Goal: Information Seeking & Learning: Learn about a topic

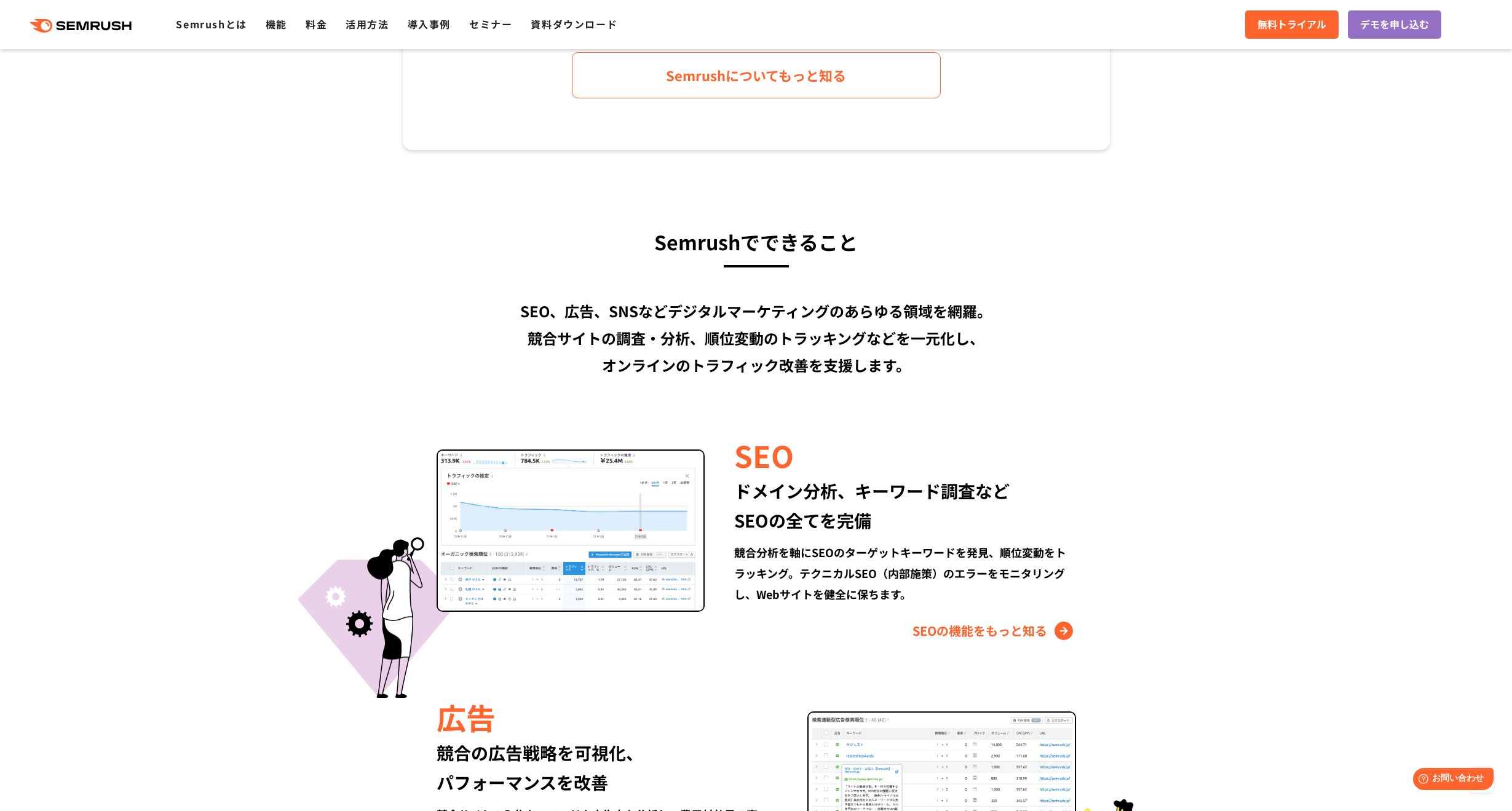
scroll to position [861, 0]
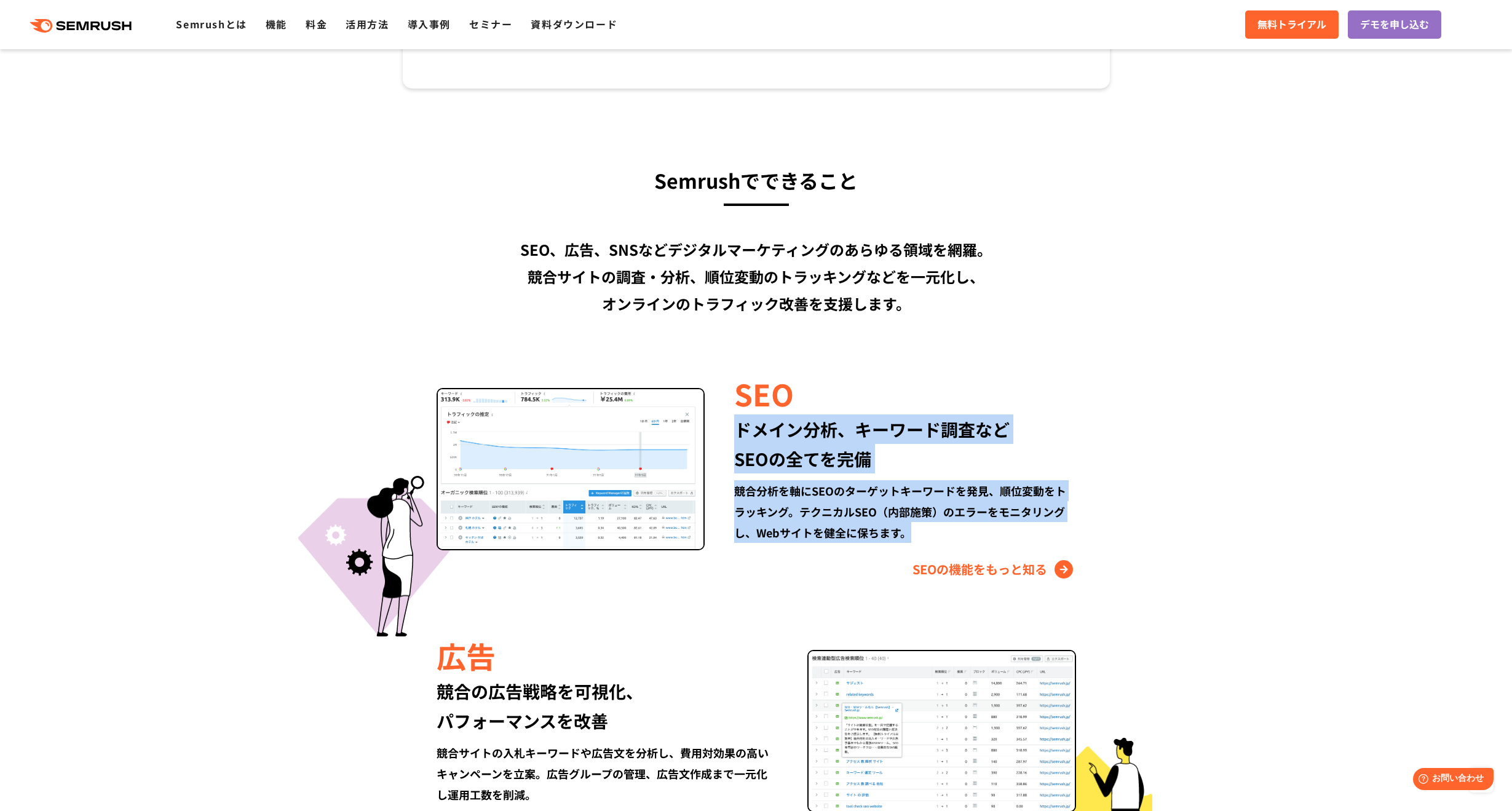
drag, startPoint x: 742, startPoint y: 429, endPoint x: 760, endPoint y: 545, distance: 117.4
click at [760, 545] on div "SEO ドメイン分析、キーワード調査など SEOの全てを完備 競合分析を軸にSEOのターゲットキーワードを発見、順位変動をトラッキング。テクニカルSEO（内部…" at bounding box center [890, 476] width 371 height 207
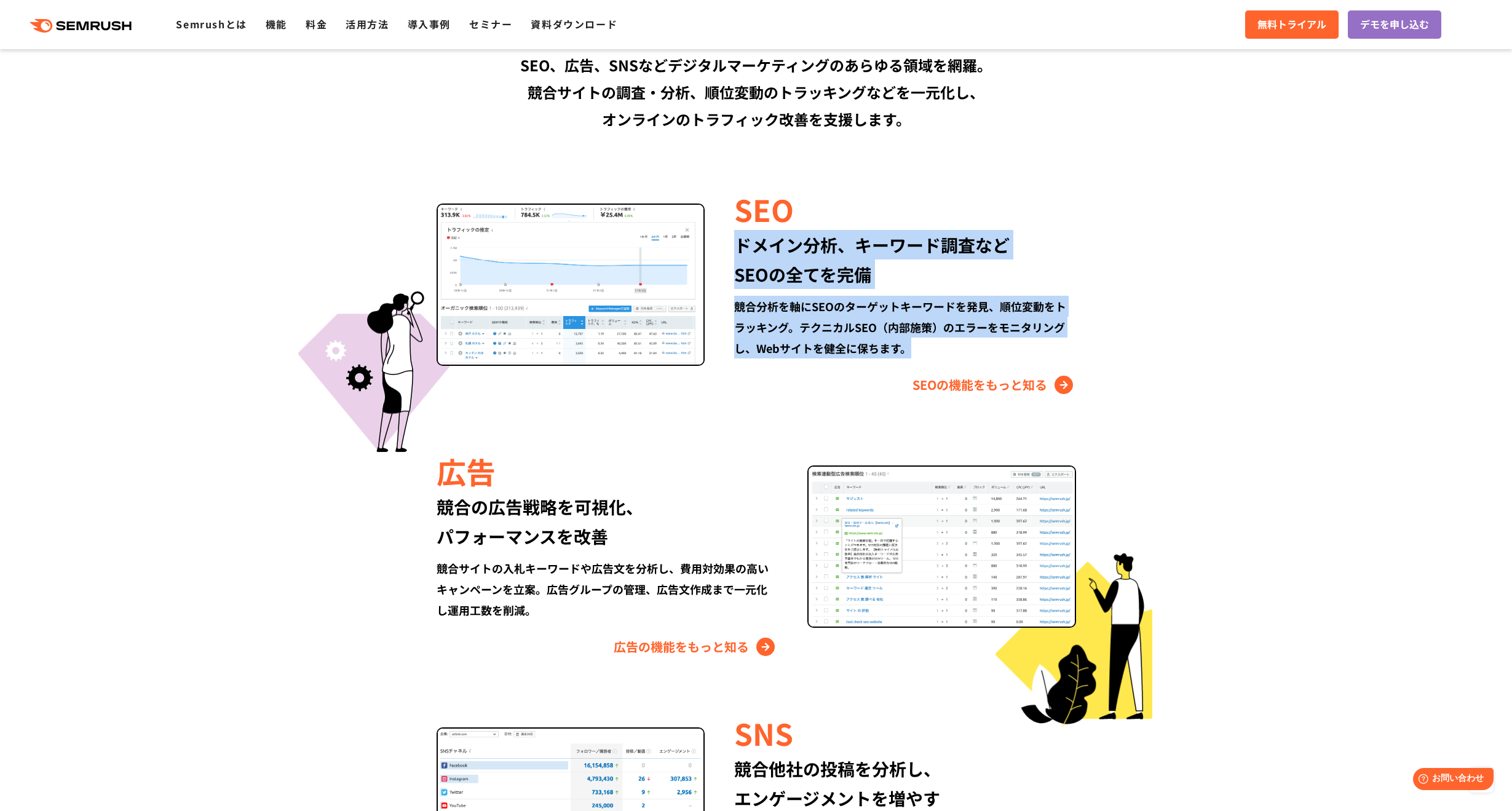
scroll to position [1107, 0]
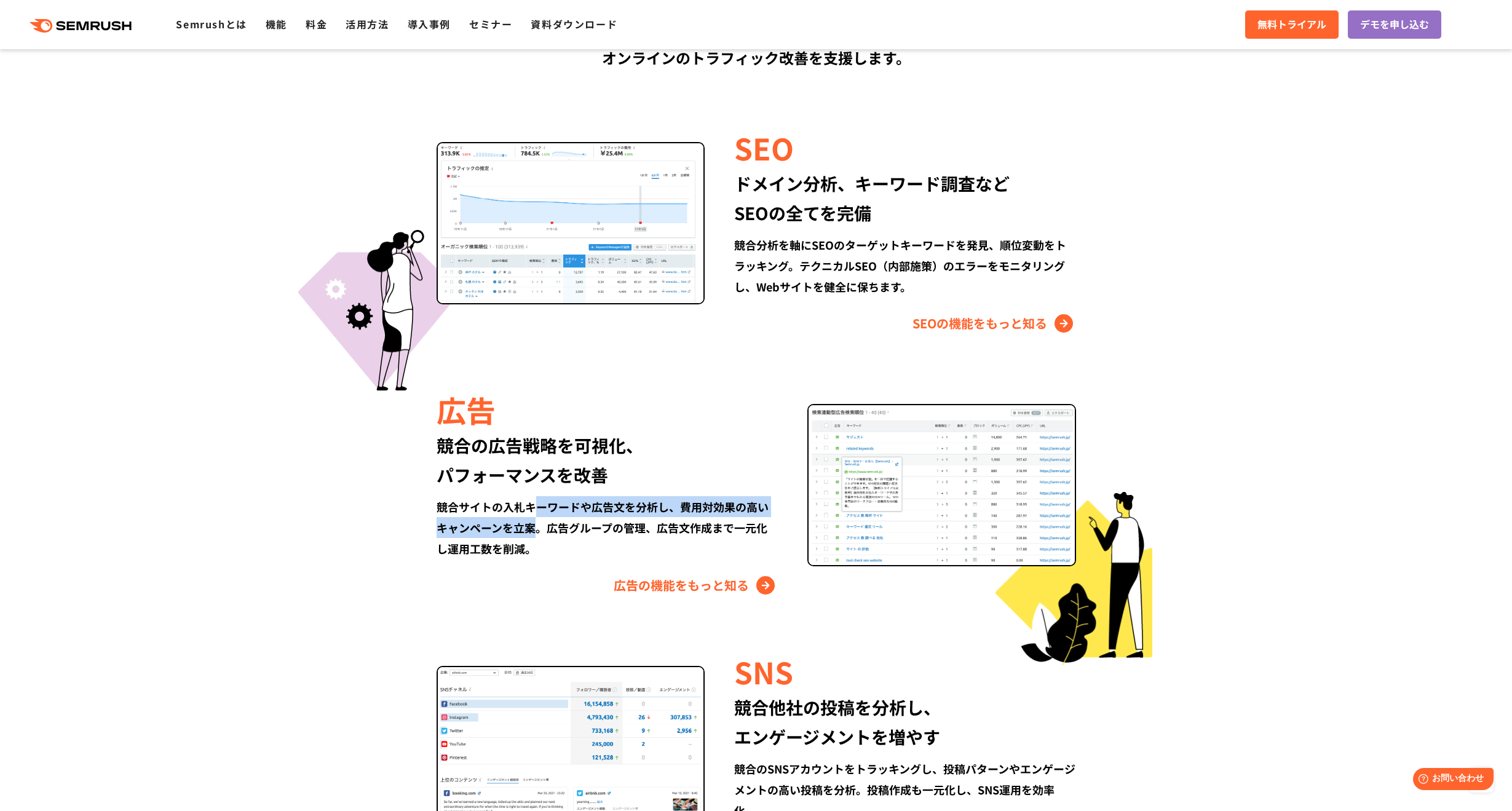
drag, startPoint x: 541, startPoint y: 517, endPoint x: 534, endPoint y: 519, distance: 7.3
click at [534, 521] on div "競合サイトの入札キーワードや広告文を分析し、費用対効果の高いキャンペーンを立案。広告グループの管理、広告文作成まで一元化し運用工数を削減。" at bounding box center [607, 528] width 341 height 63
click at [530, 518] on div "競合サイトの入札キーワードや広告文を分析し、費用対効果の高いキャンペーンを立案。広告グループの管理、広告文作成まで一元化し運用工数を削減。" at bounding box center [607, 528] width 341 height 63
click at [505, 514] on div "競合サイトの入札キーワードや広告文を分析し、費用対効果の高いキャンペーンを立案。広告グループの管理、広告文作成まで一元化し運用工数を削減。" at bounding box center [607, 528] width 341 height 63
drag, startPoint x: 474, startPoint y: 507, endPoint x: 534, endPoint y: 539, distance: 68.0
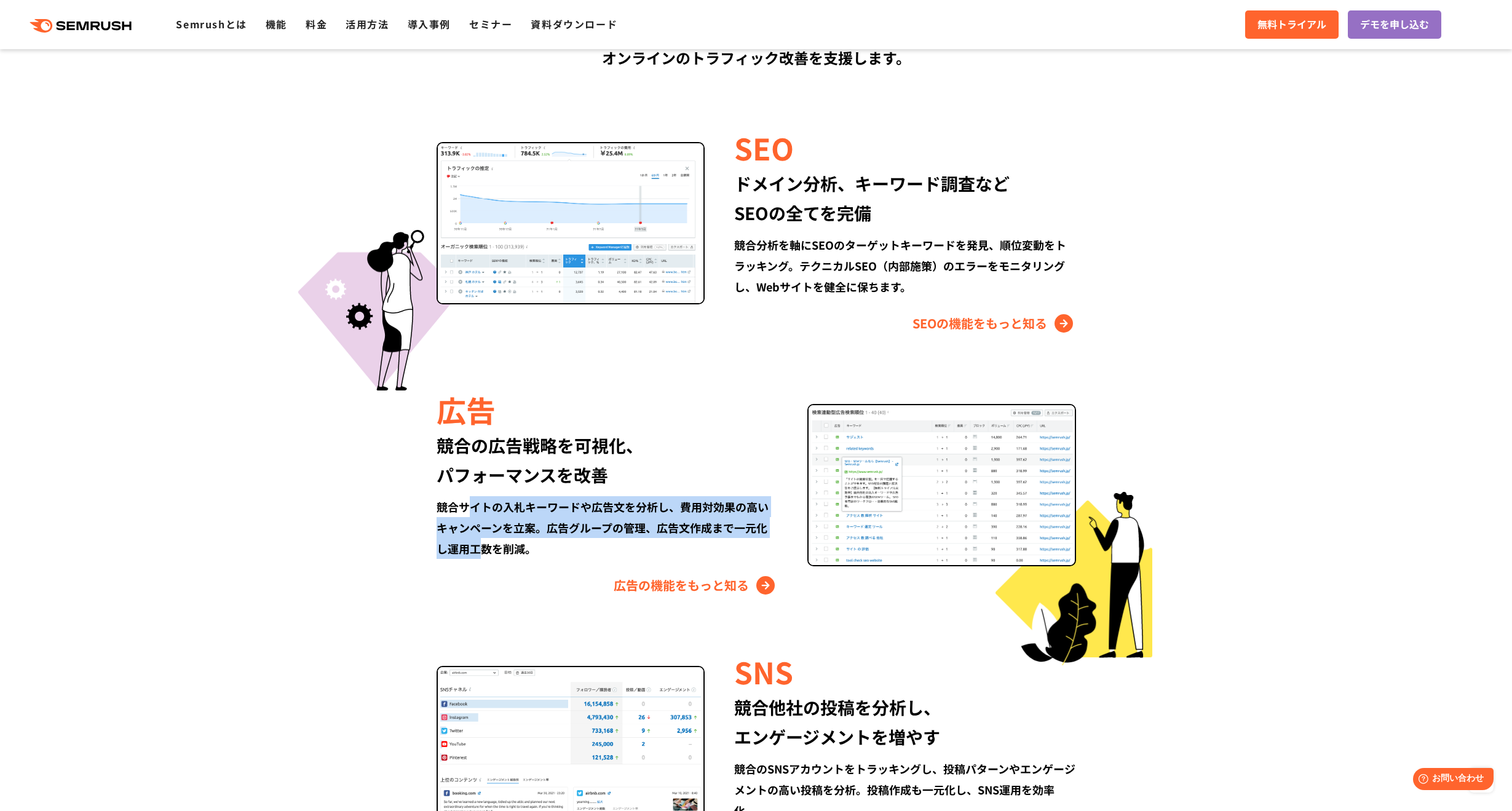
click at [491, 556] on div "競合サイトの入札キーワードや広告文を分析し、費用対効果の高いキャンペーンを立案。広告グループの管理、広告文作成まで一元化し運用工数を削減。" at bounding box center [607, 528] width 341 height 63
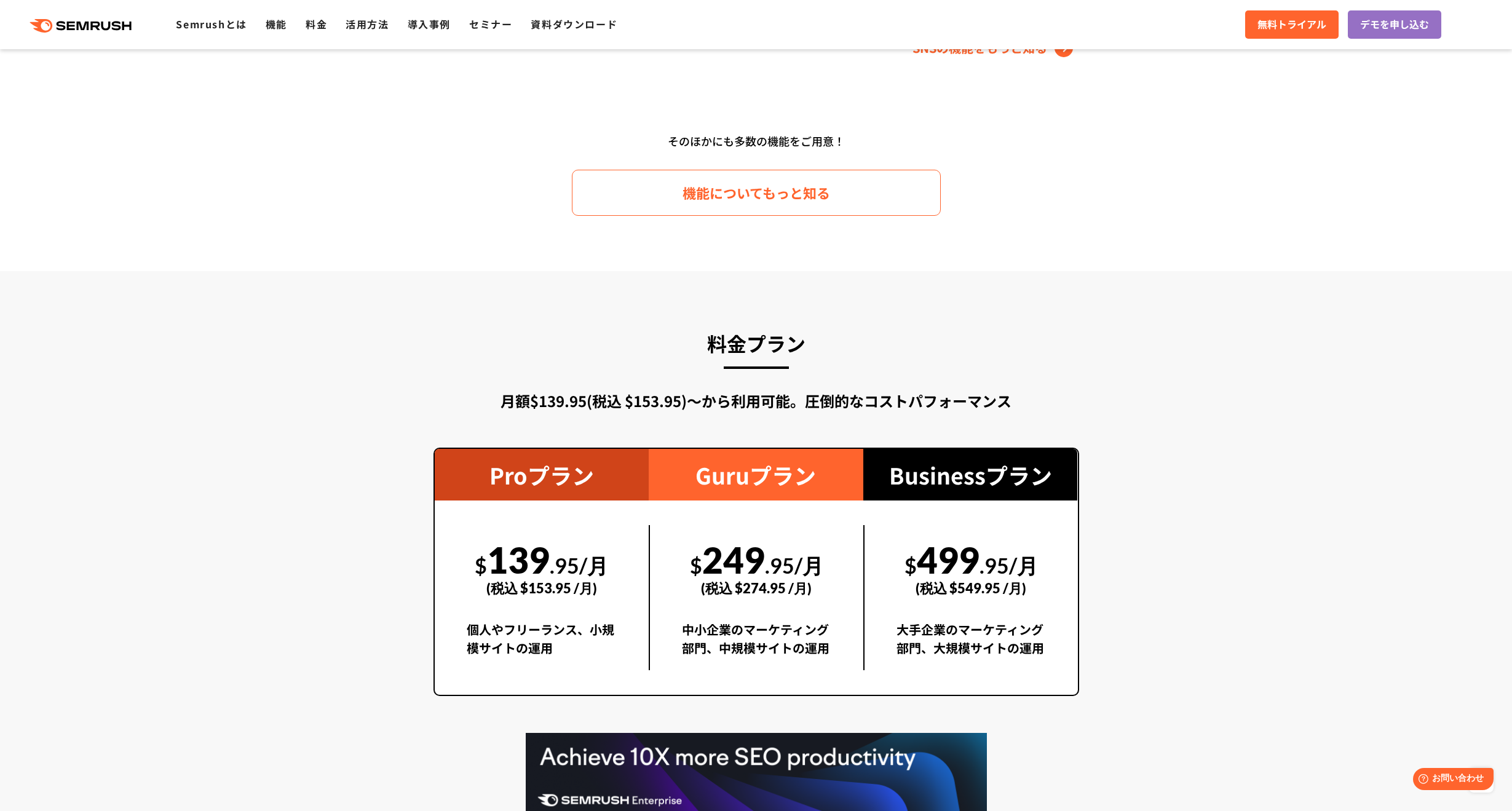
scroll to position [2030, 0]
